Goal: Task Accomplishment & Management: Manage account settings

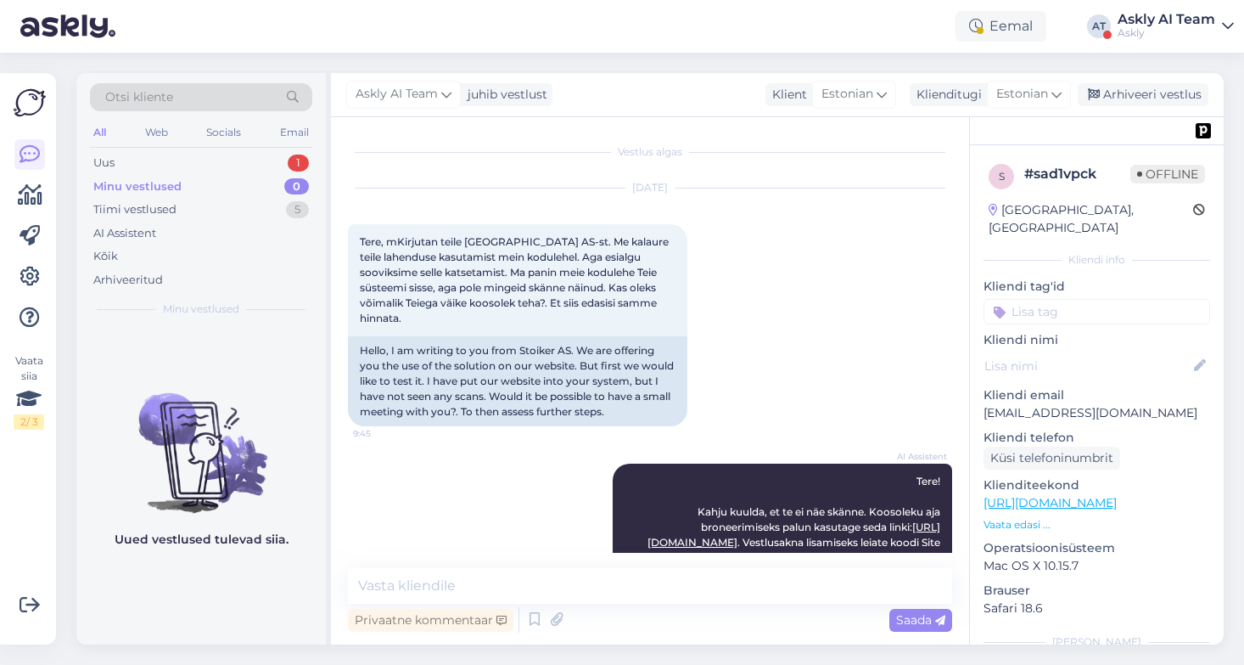
scroll to position [1047, 0]
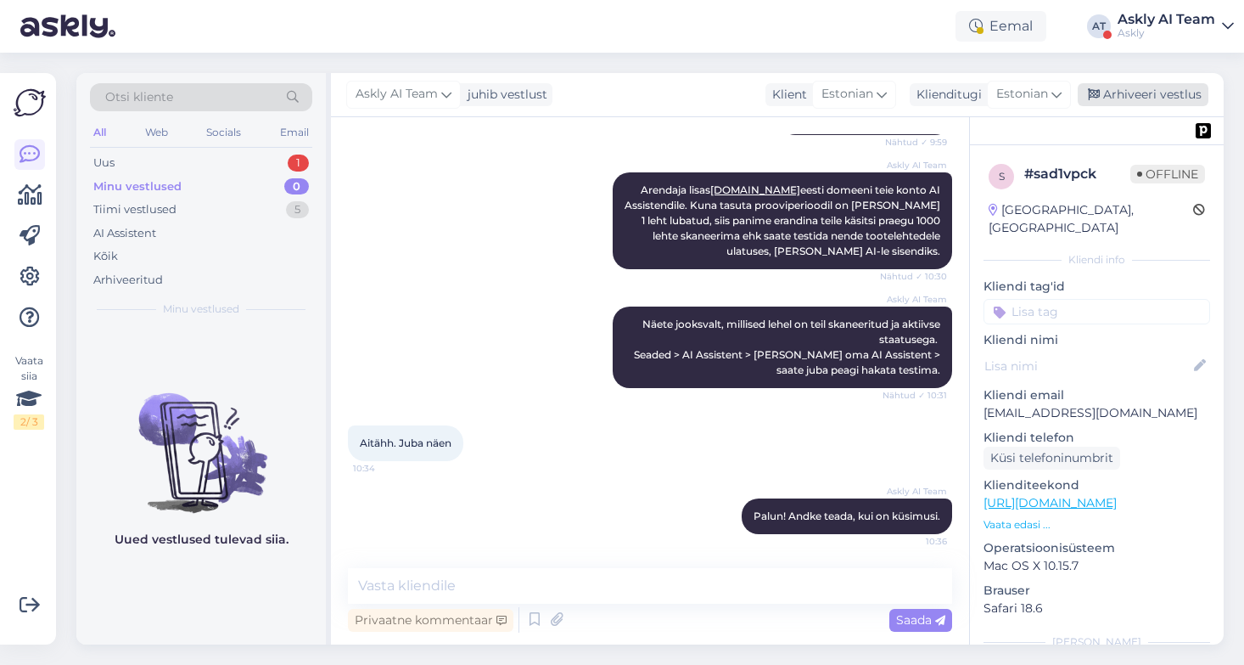
click at [1155, 98] on div "Arhiveeri vestlus" at bounding box center [1143, 94] width 131 height 23
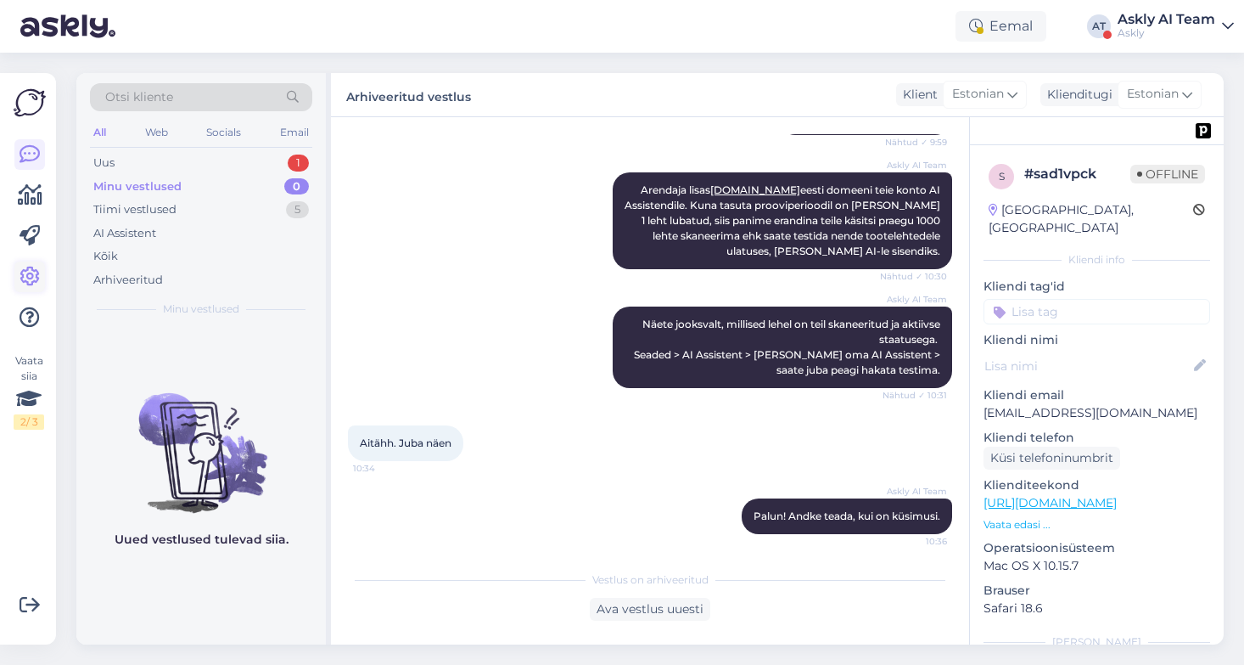
click at [32, 278] on icon at bounding box center [30, 277] width 20 height 20
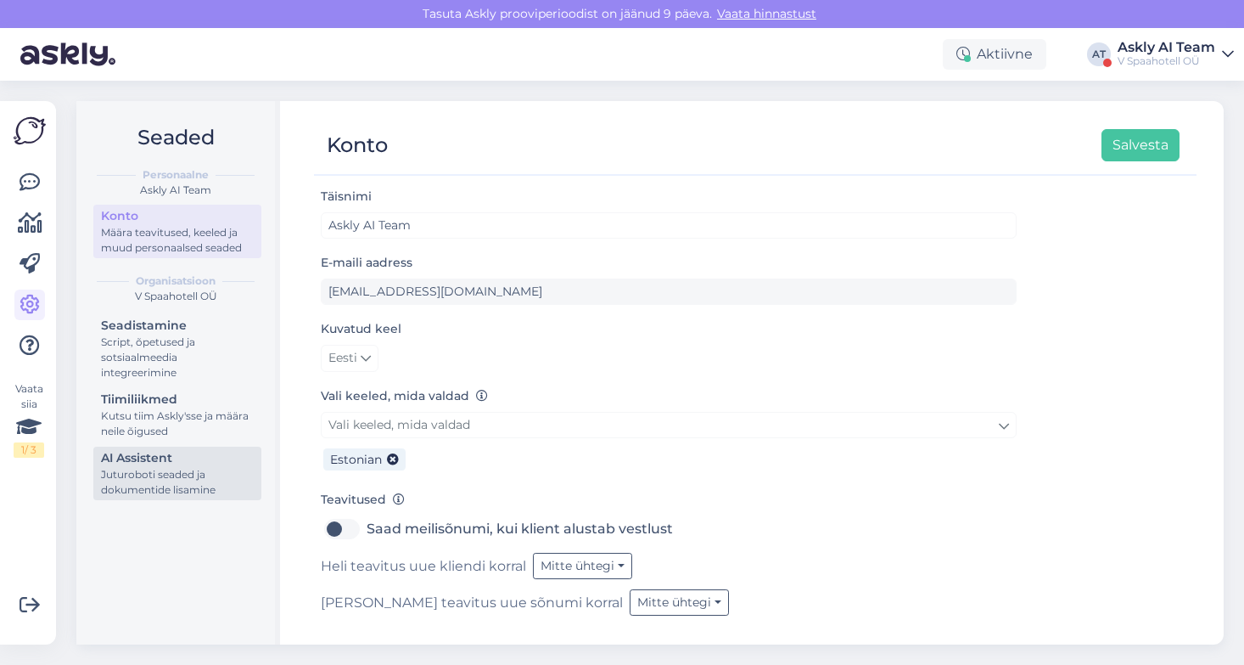
click at [162, 469] on div "Juturoboti seaded ja dokumentide lisamine" at bounding box center [177, 482] width 153 height 31
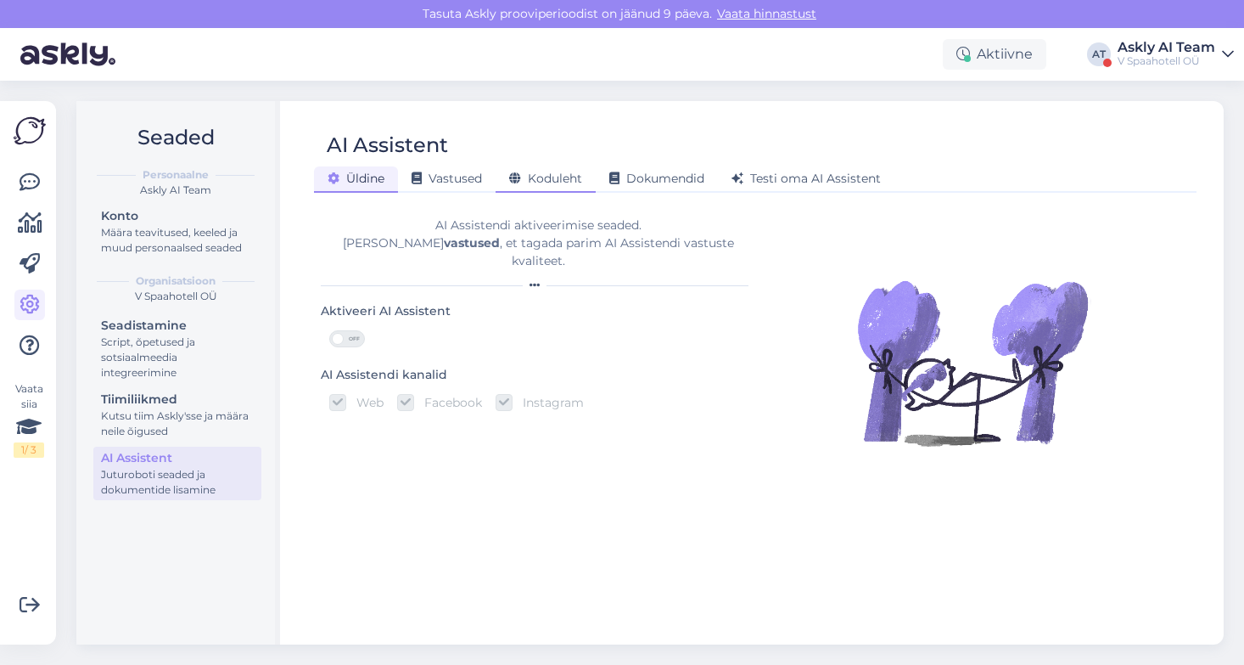
click at [542, 175] on span "Koduleht" at bounding box center [545, 178] width 73 height 15
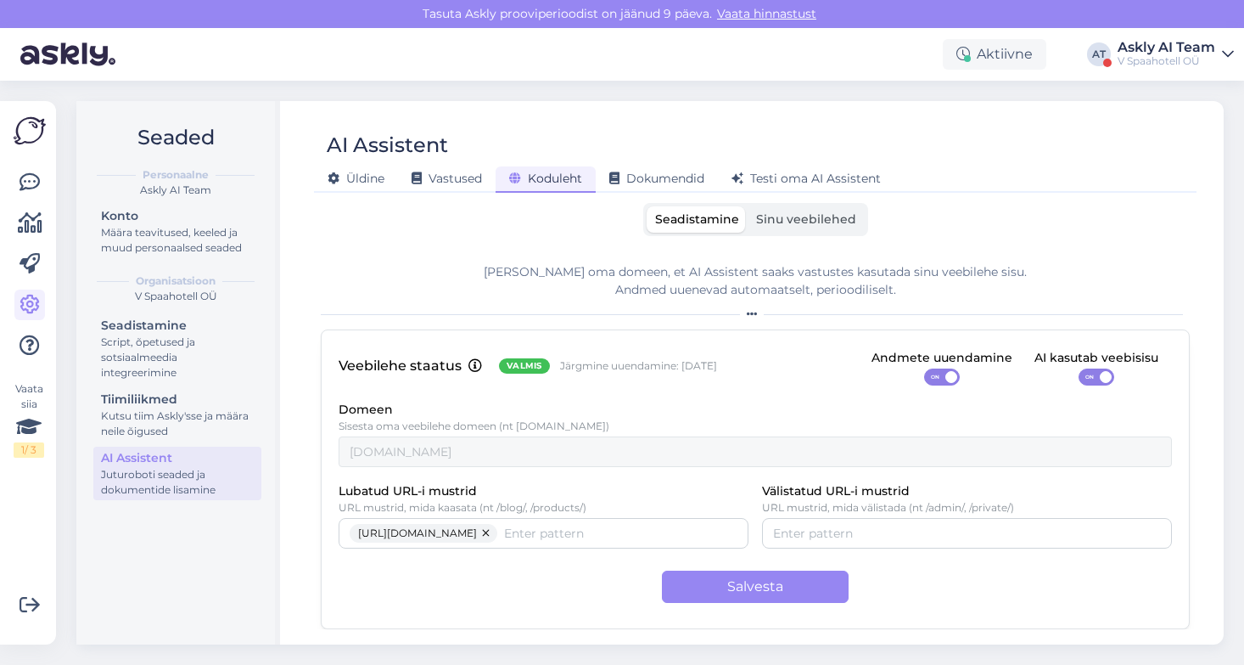
click at [794, 223] on span "Sinu veebilehed" at bounding box center [806, 218] width 100 height 15
click at [748, 206] on input "Sinu veebilehed" at bounding box center [748, 206] width 0 height 0
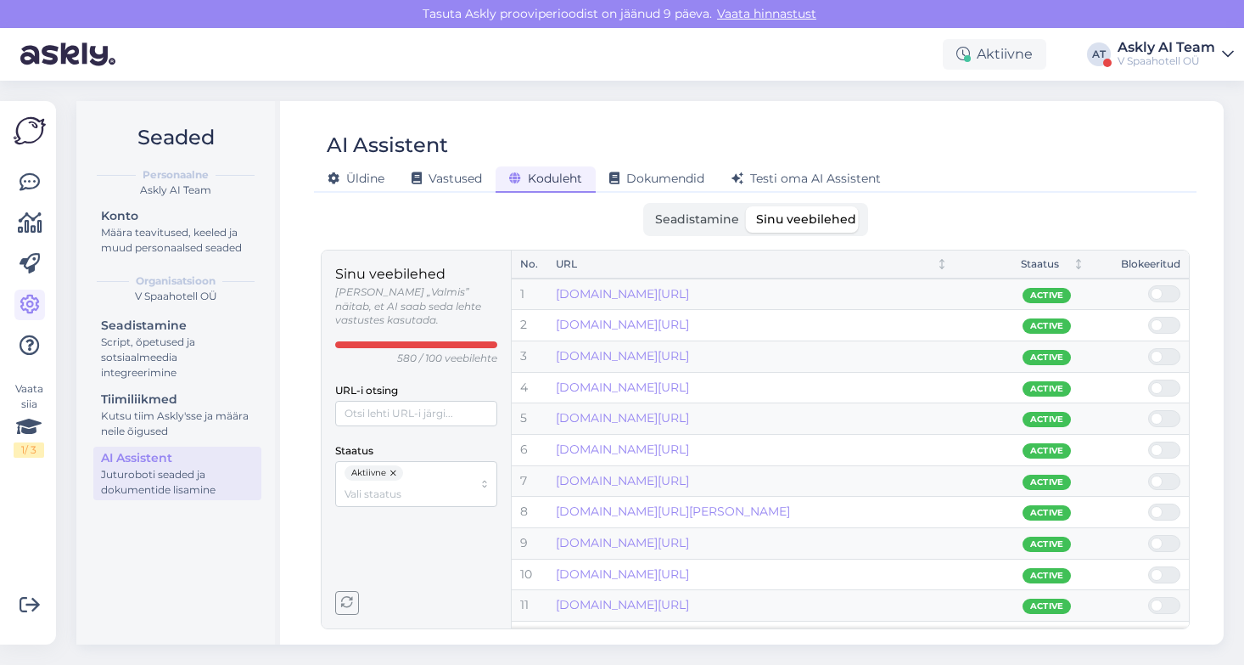
click at [739, 226] on span "Seadistamine" at bounding box center [697, 218] width 84 height 15
click at [647, 206] on input "Seadistamine" at bounding box center [647, 206] width 0 height 0
